Goal: Information Seeking & Learning: Learn about a topic

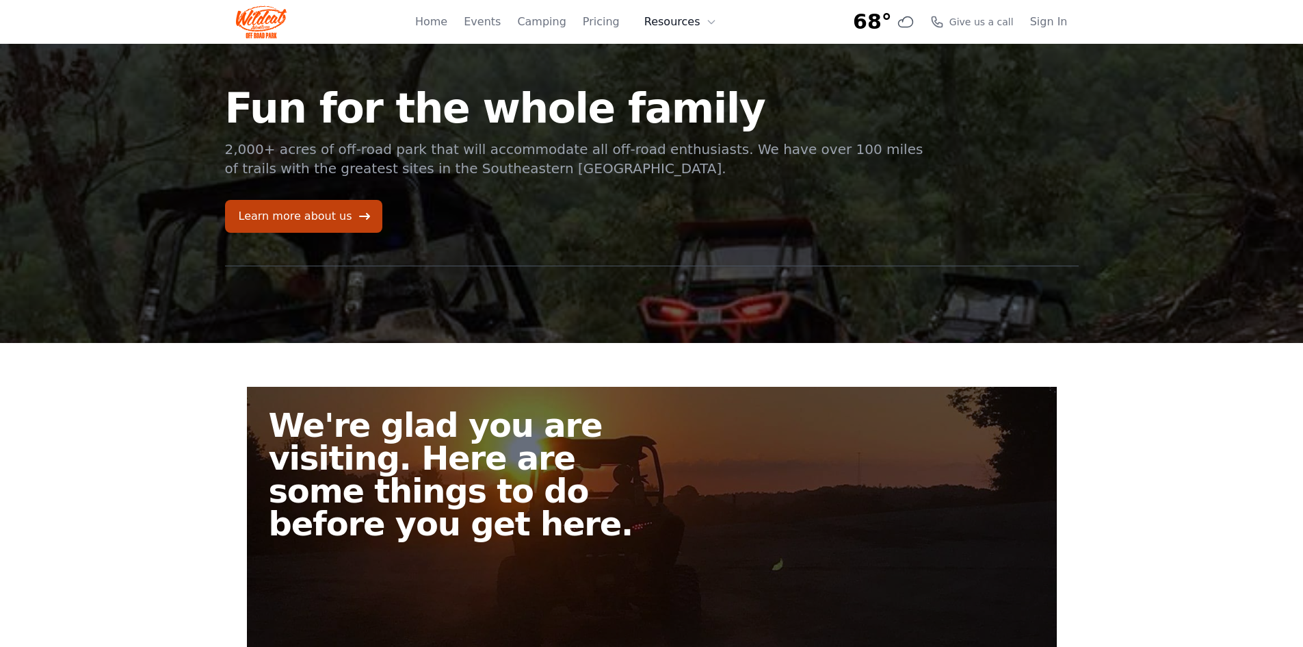
click at [686, 27] on button "Resources" at bounding box center [680, 21] width 89 height 27
click at [600, 22] on link "Pricing" at bounding box center [601, 22] width 37 height 16
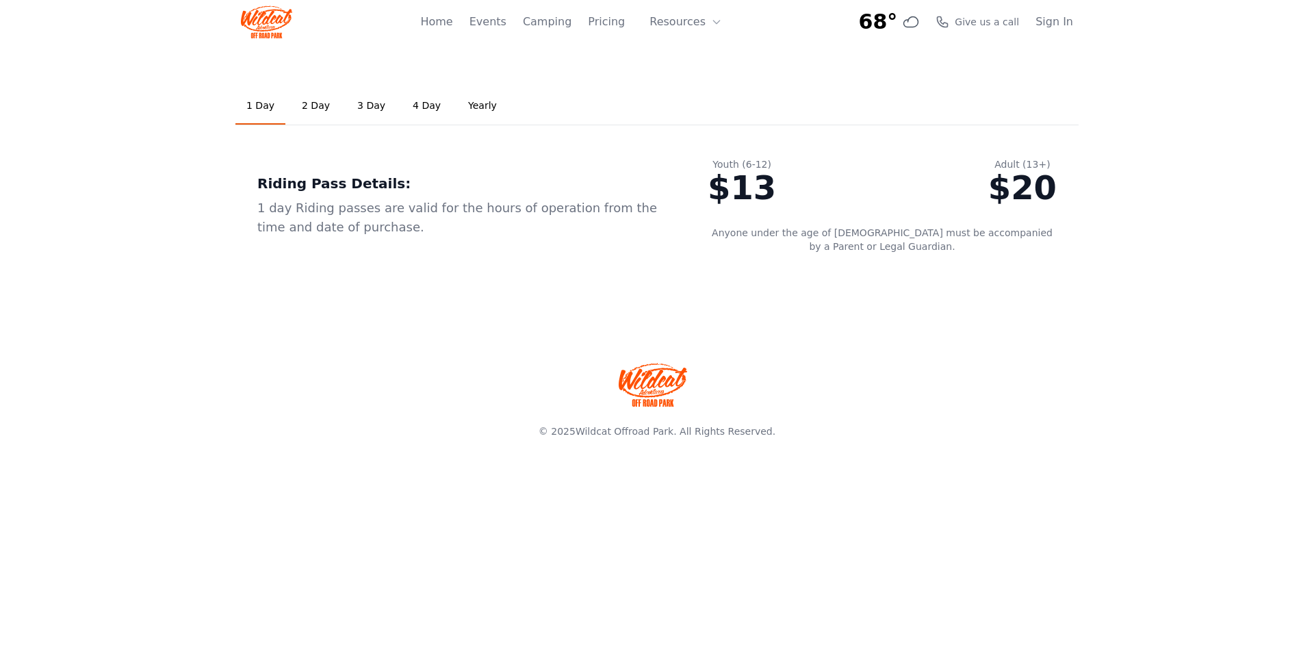
click at [314, 107] on link "2 Day" at bounding box center [316, 106] width 50 height 37
click at [256, 105] on link "1 Day" at bounding box center [260, 106] width 50 height 37
click at [304, 104] on link "2 Day" at bounding box center [316, 106] width 50 height 37
click at [359, 105] on link "3 Day" at bounding box center [371, 106] width 50 height 37
click at [257, 109] on link "1 Day" at bounding box center [260, 106] width 50 height 37
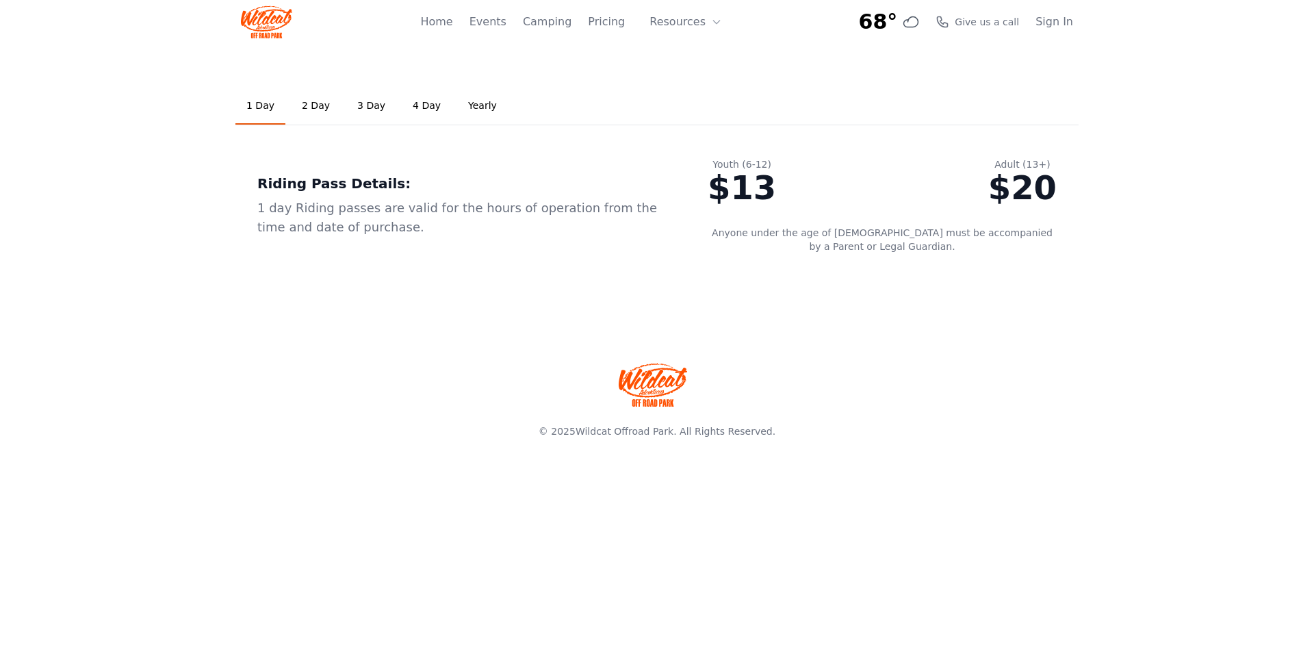
click at [305, 103] on link "2 Day" at bounding box center [316, 106] width 50 height 37
click at [450, 18] on link "Home" at bounding box center [436, 22] width 32 height 16
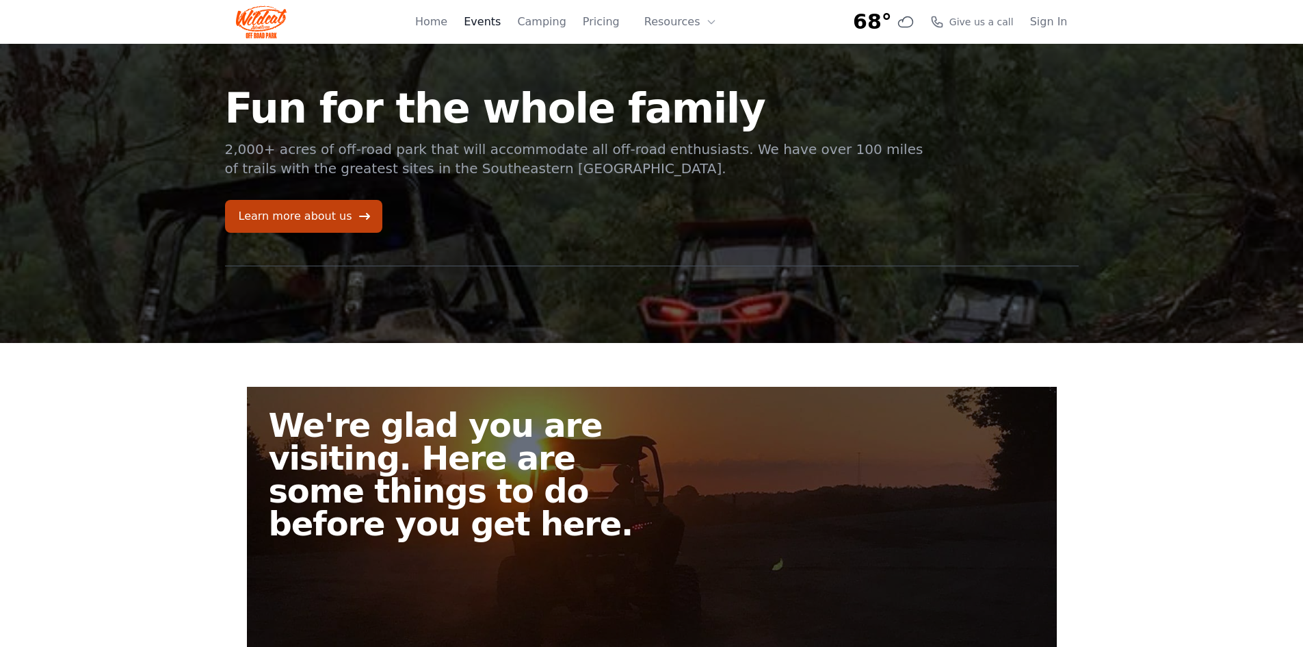
click at [499, 18] on link "Events" at bounding box center [482, 22] width 37 height 16
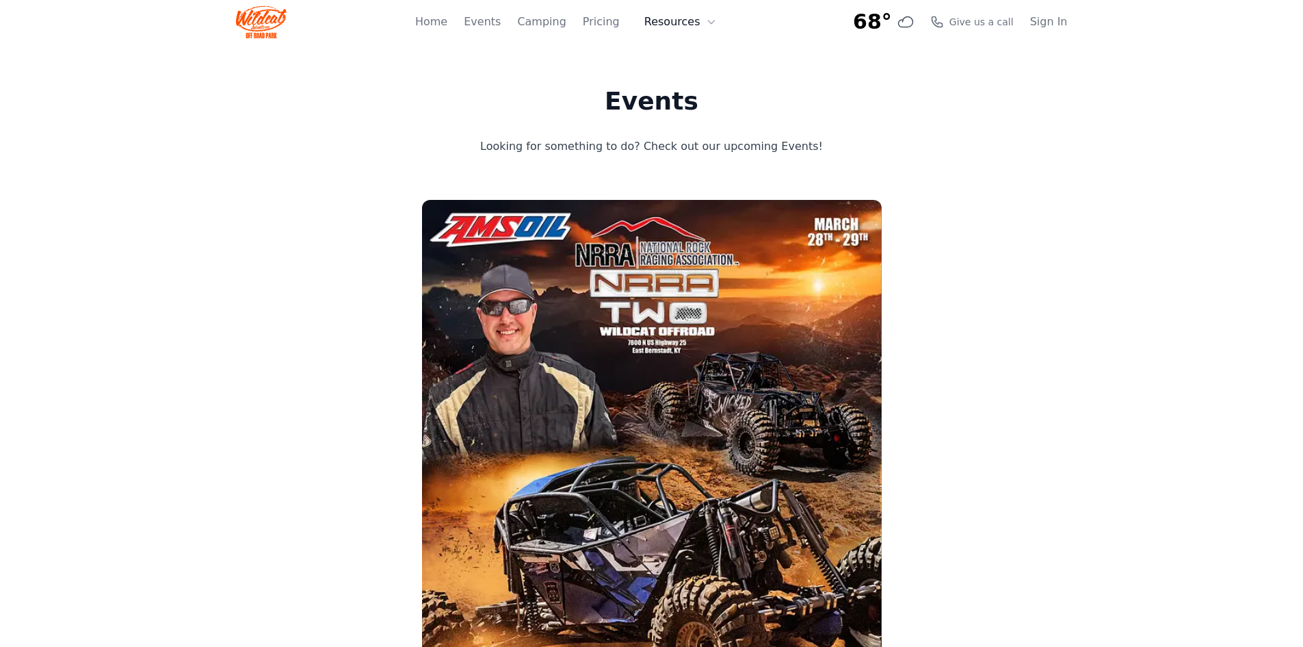
click at [670, 23] on button "Resources" at bounding box center [680, 21] width 89 height 27
click at [672, 16] on button "Resources" at bounding box center [680, 21] width 89 height 27
click at [254, 24] on img at bounding box center [261, 21] width 51 height 33
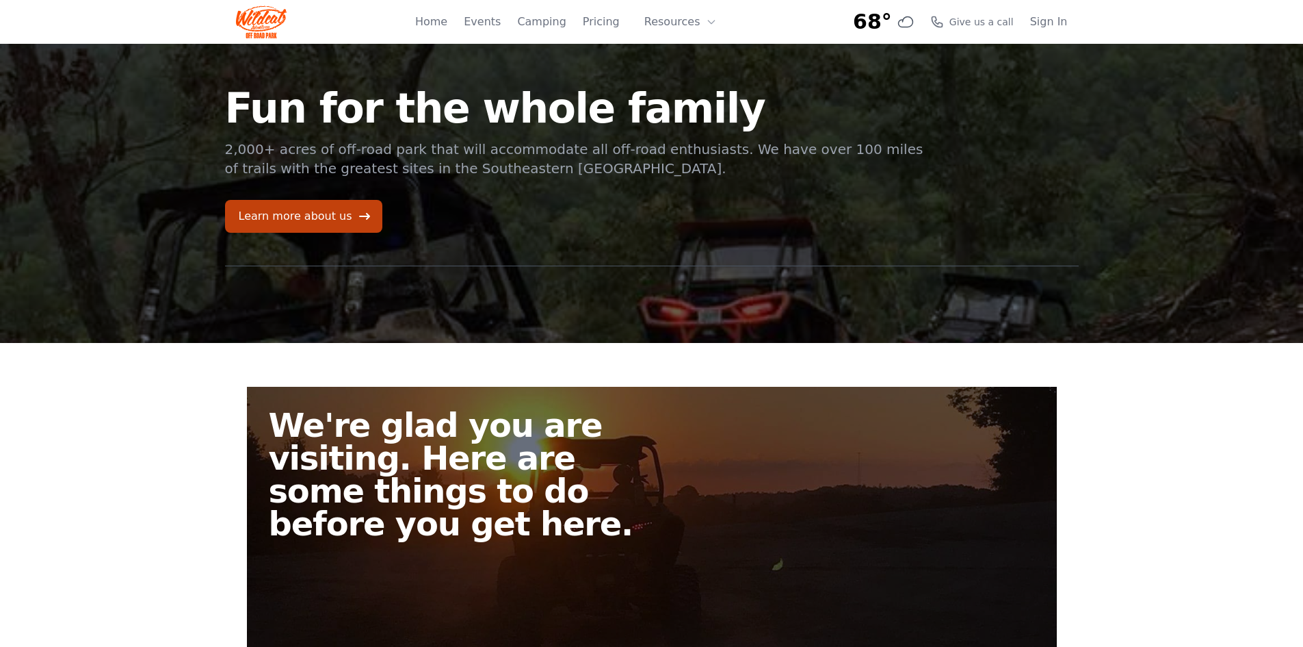
click at [261, 0] on div "68° 7-Day Forecast Sat 68° 88° Sun 61° 86° Mon 52° 75° Tue 50° 74° Wed 50° 76° …" at bounding box center [261, 22] width 51 height 44
